Goal: Find specific page/section: Find specific page/section

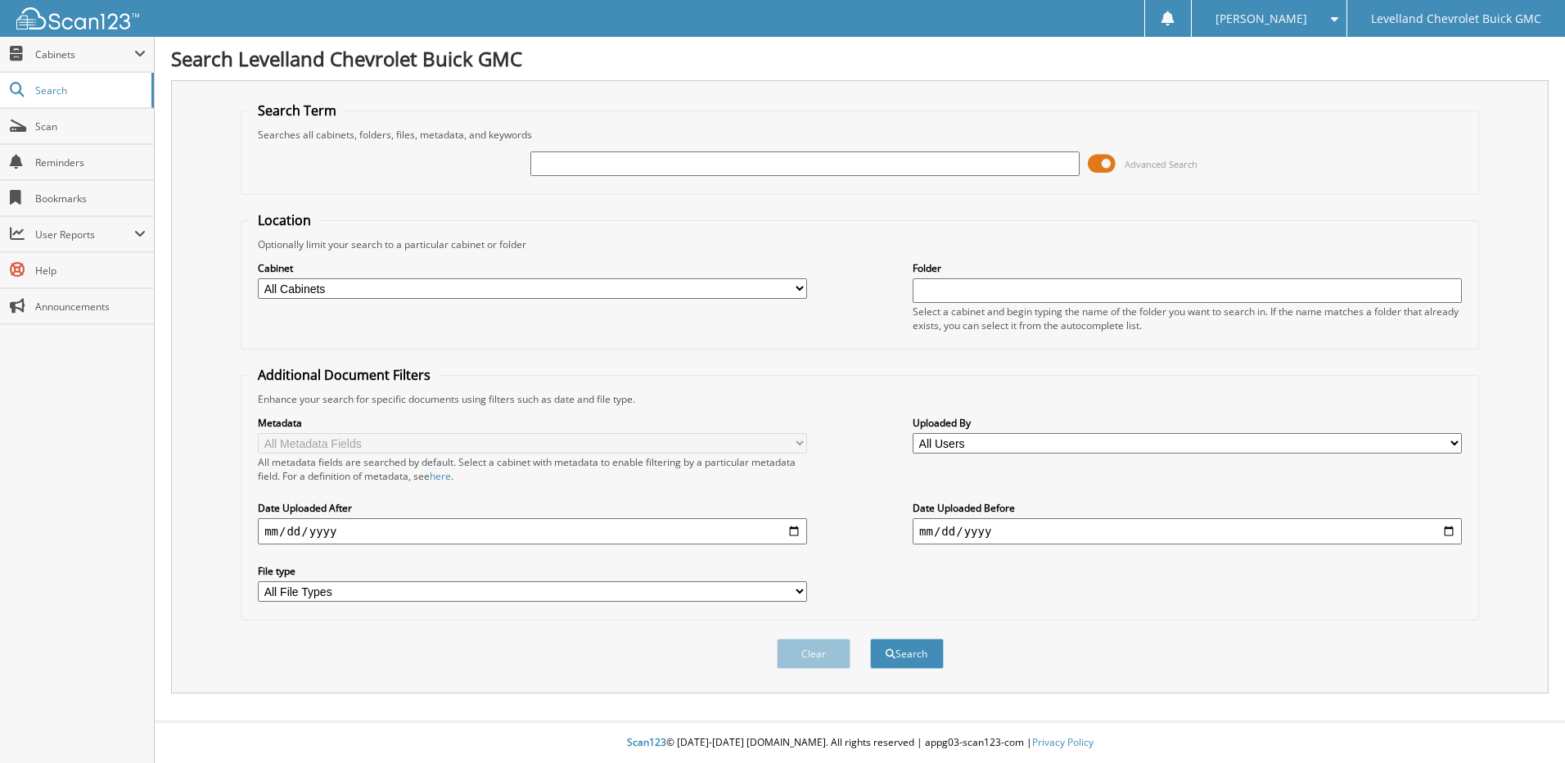
click at [570, 165] on input "text" at bounding box center [804, 163] width 549 height 25
type input "4010"
click at [870, 638] on button "Search" at bounding box center [907, 653] width 74 height 30
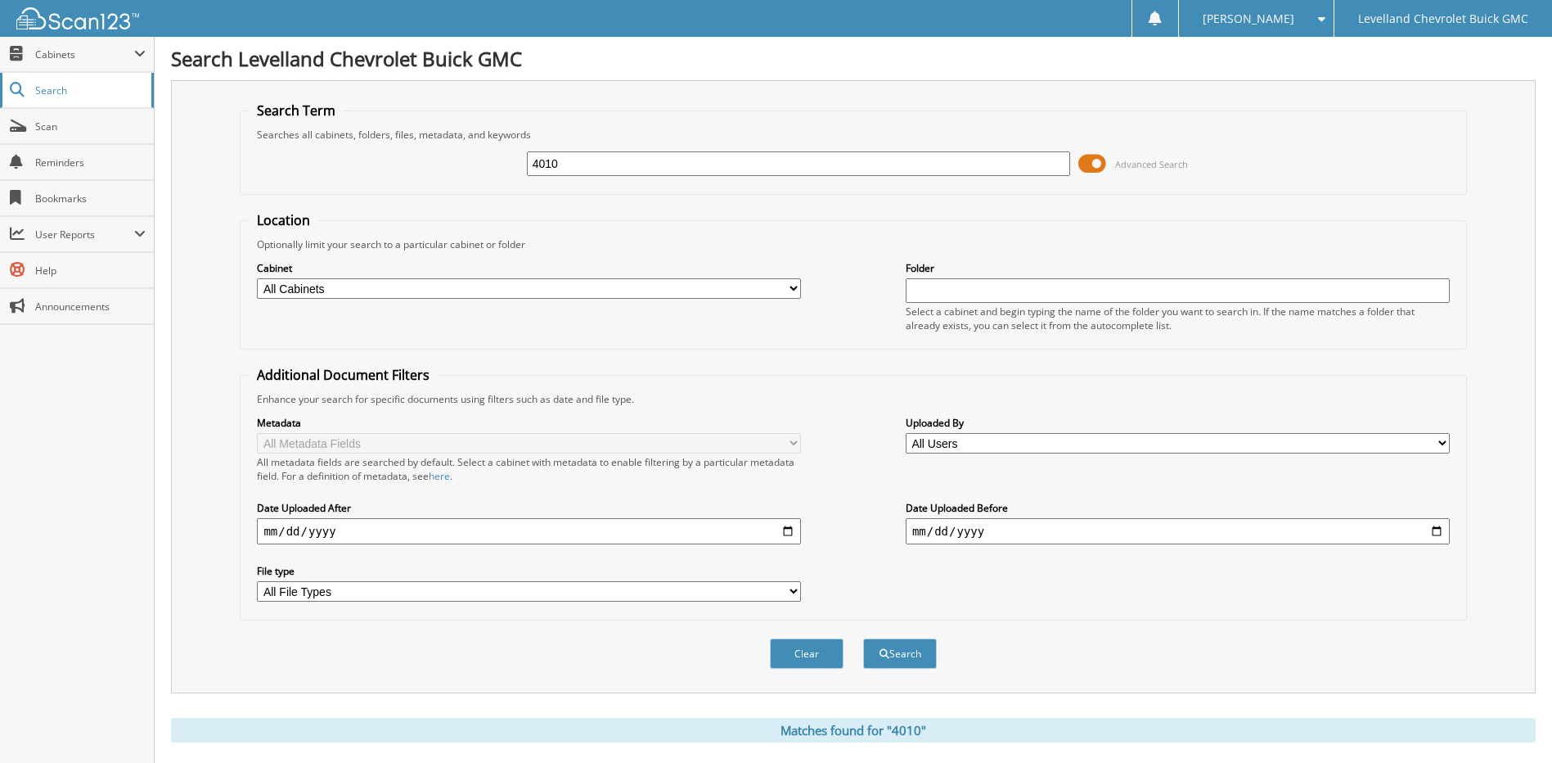
click at [61, 92] on span "Search" at bounding box center [89, 90] width 108 height 14
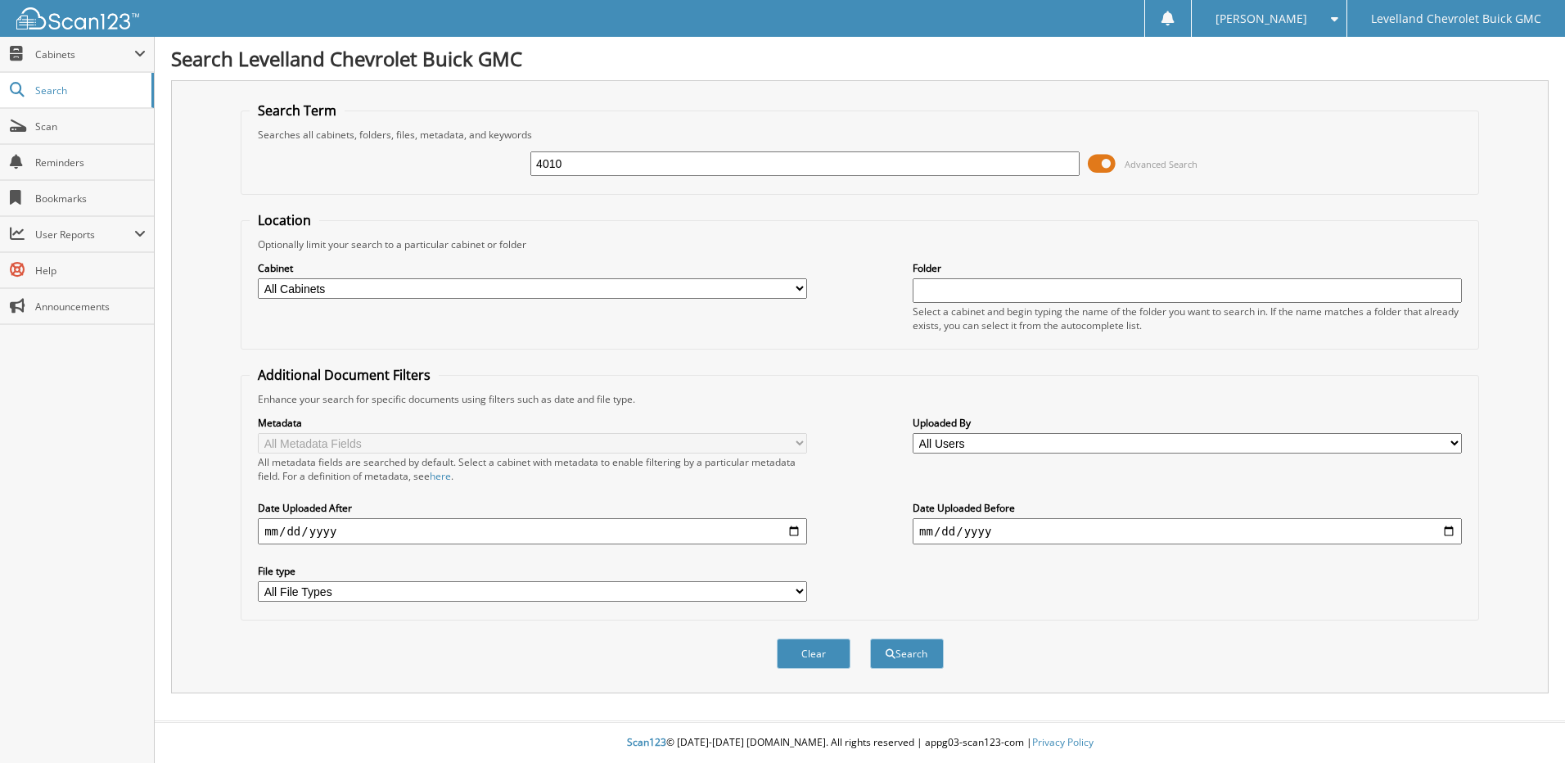
type input "4010"
click at [870, 638] on button "Search" at bounding box center [907, 653] width 74 height 30
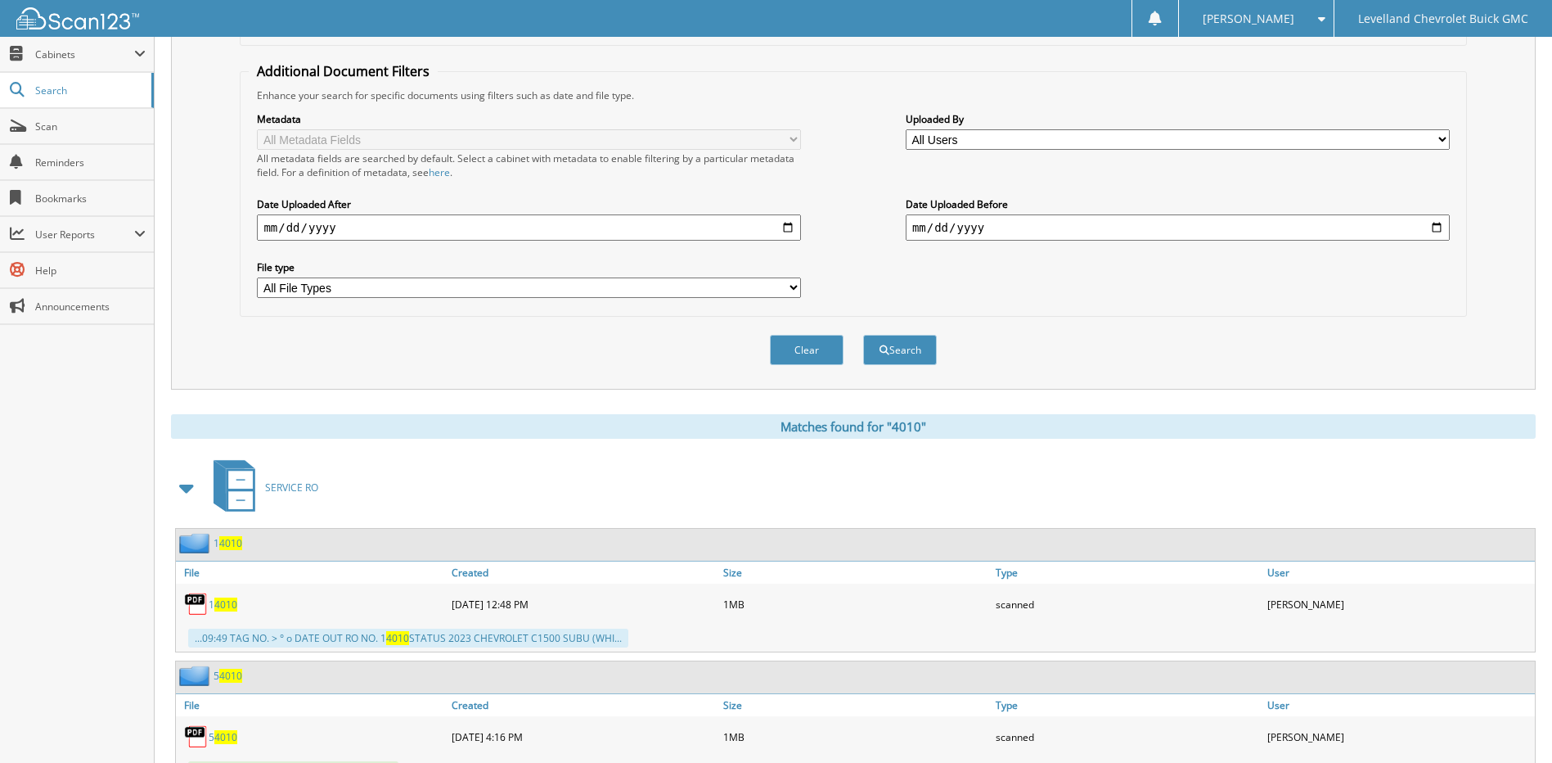
scroll to position [327, 0]
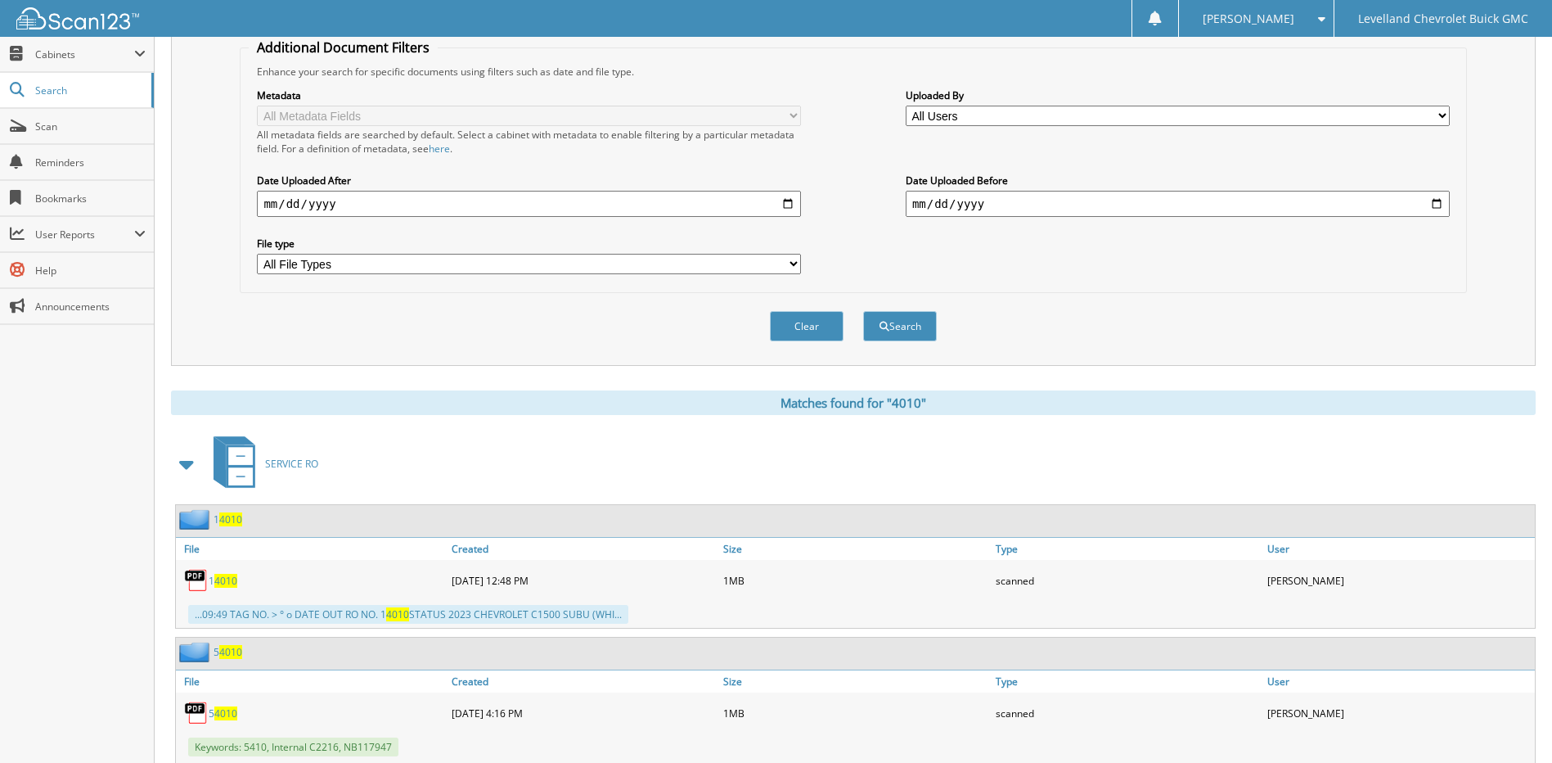
click at [192, 462] on span at bounding box center [187, 463] width 23 height 29
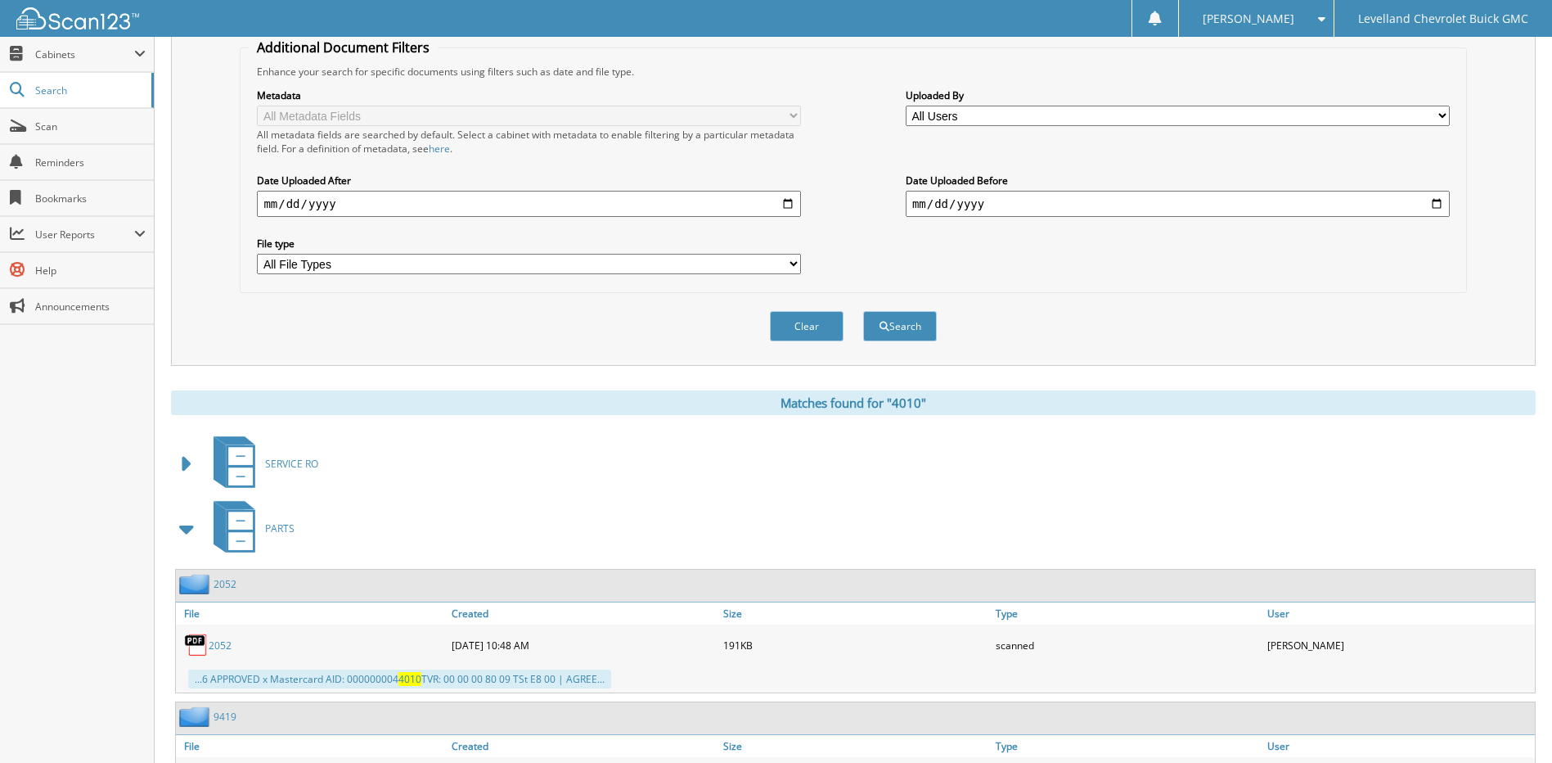
click at [239, 522] on icon at bounding box center [240, 520] width 25 height 18
